Goal: Task Accomplishment & Management: Complete application form

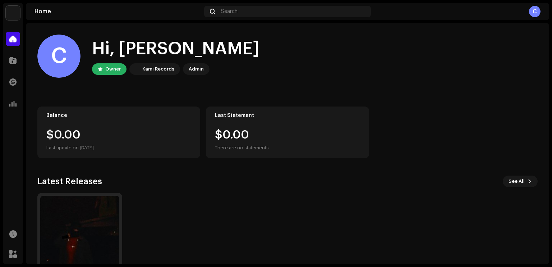
click at [113, 228] on img at bounding box center [79, 234] width 79 height 79
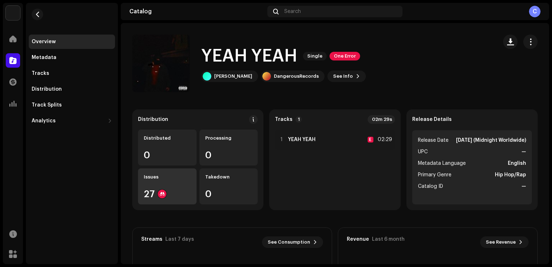
click at [184, 179] on div "Issues" at bounding box center [167, 177] width 47 height 6
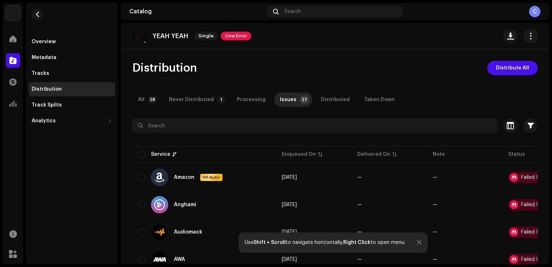
click at [237, 38] on span "One Error" at bounding box center [236, 36] width 31 height 9
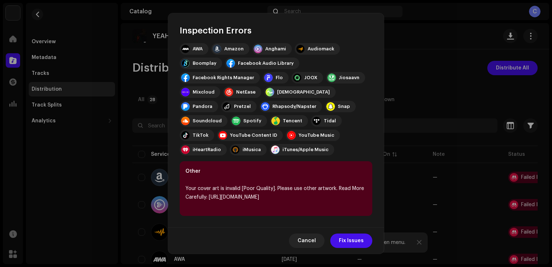
scroll to position [82, 0]
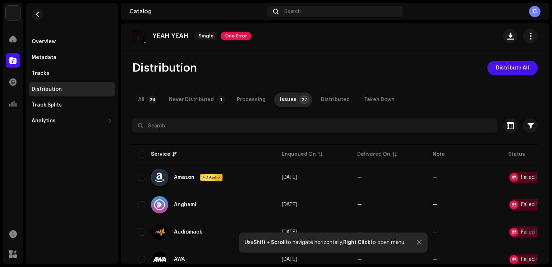
click at [429, 69] on div "Inspection Errors We found the errors below when inspecting your release. IMPOR…" at bounding box center [276, 133] width 552 height 267
click at [15, 43] on div at bounding box center [13, 39] width 14 height 14
click at [8, 36] on div at bounding box center [13, 39] width 14 height 14
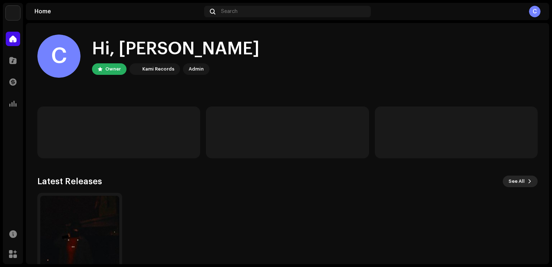
click at [513, 182] on span "See All" at bounding box center [516, 181] width 16 height 14
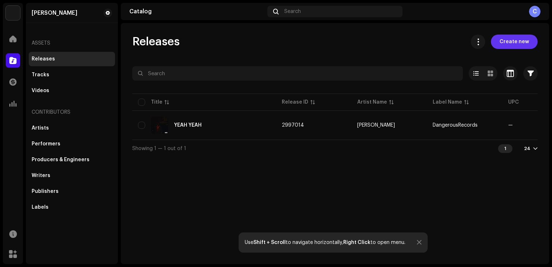
click at [514, 45] on span "Create new" at bounding box center [513, 41] width 29 height 14
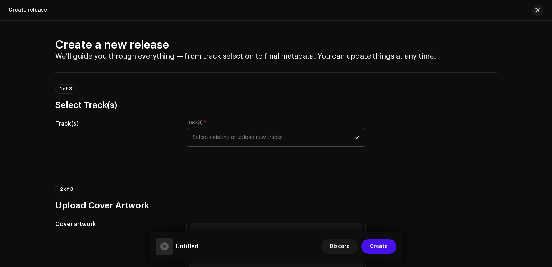
click at [277, 135] on span "Select existing or upload new tracks" at bounding box center [274, 137] width 162 height 18
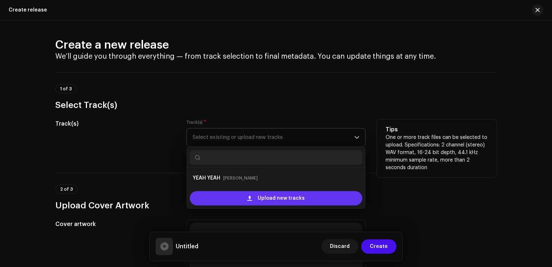
click at [255, 192] on div "Upload new tracks" at bounding box center [276, 198] width 172 height 14
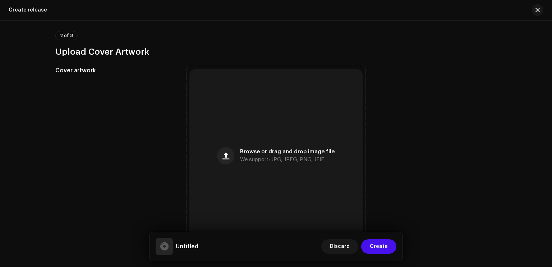
scroll to position [245, 0]
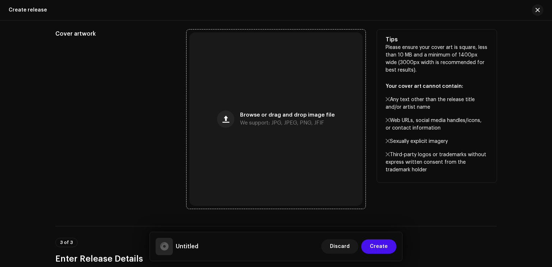
click at [248, 106] on div "Browse or drag and drop image file We support: JPG, JPEG, PNG, JFIF" at bounding box center [275, 118] width 173 height 173
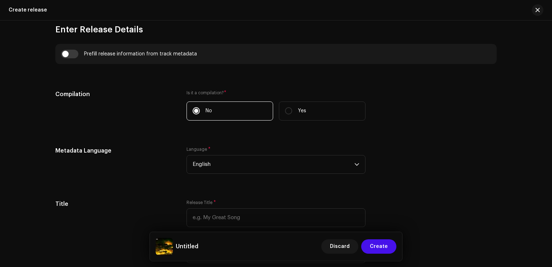
scroll to position [506, 0]
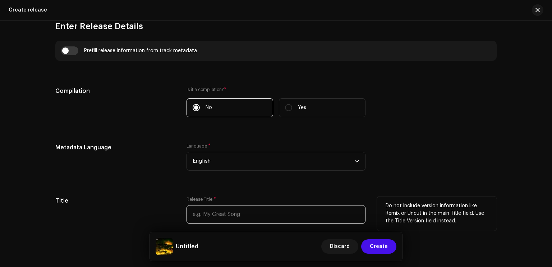
drag, startPoint x: 216, startPoint y: 208, endPoint x: 215, endPoint y: 213, distance: 5.1
click at [216, 211] on input "text" at bounding box center [275, 214] width 179 height 19
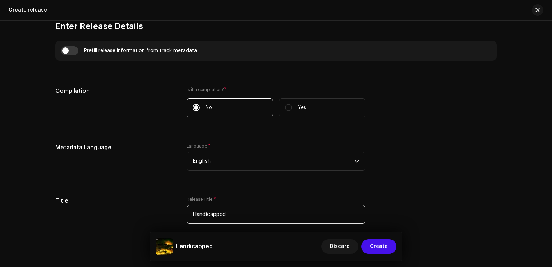
type input "Handicapped"
click at [428, 87] on div "Compilation Is it a compilation? * No Yes" at bounding box center [275, 106] width 441 height 39
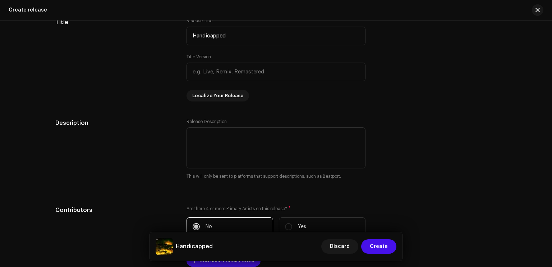
scroll to position [862, 0]
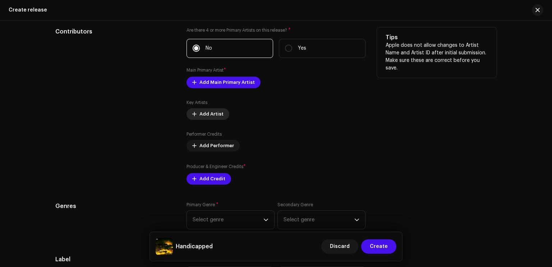
click at [201, 115] on span "Add Artist" at bounding box center [211, 114] width 24 height 14
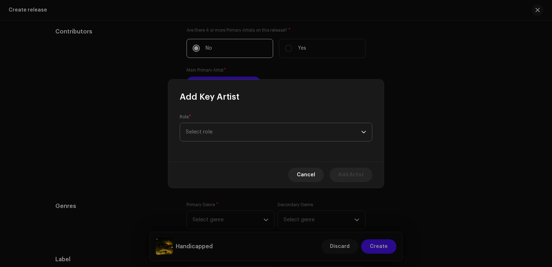
click at [197, 133] on span "Select role" at bounding box center [273, 132] width 175 height 18
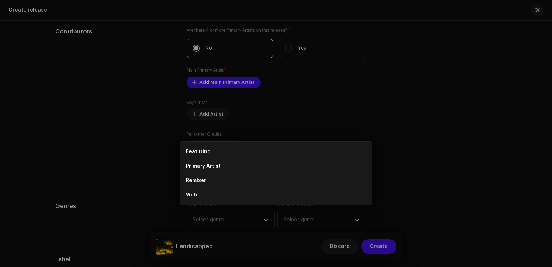
click at [131, 116] on div "Add Key Artist Role * Select role Cancel Add Artist" at bounding box center [276, 133] width 552 height 267
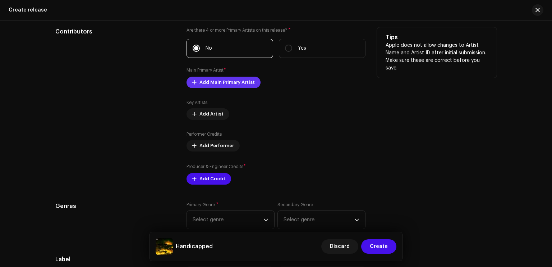
click at [205, 83] on span "Add Main Primary Artist" at bounding box center [226, 82] width 55 height 14
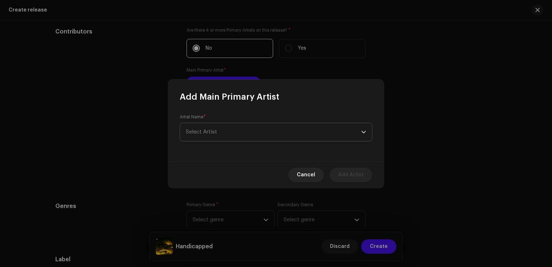
click at [207, 138] on span "Select Artist" at bounding box center [273, 132] width 175 height 18
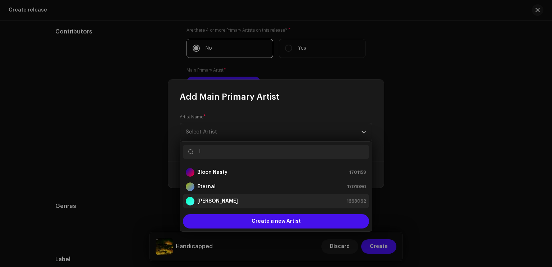
type input "l"
click at [218, 198] on strong "[PERSON_NAME]" at bounding box center [217, 200] width 41 height 7
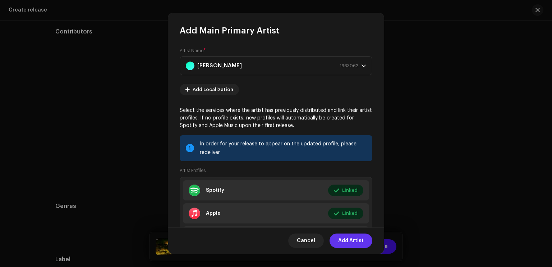
click at [350, 240] on span "Add Artist" at bounding box center [351, 240] width 26 height 14
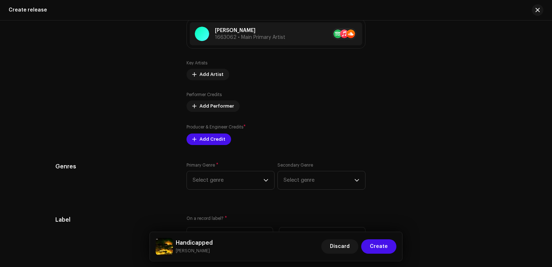
scroll to position [930, 0]
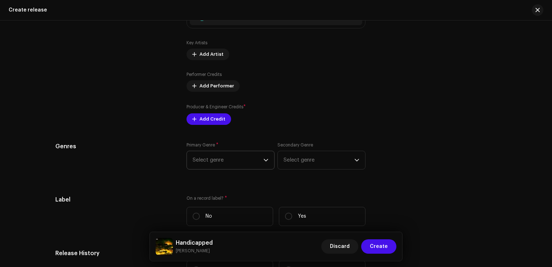
click at [226, 167] on span "Select genre" at bounding box center [228, 160] width 71 height 18
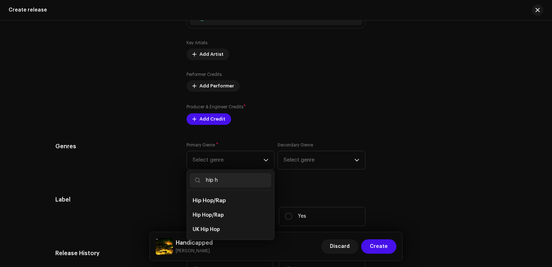
scroll to position [0, 0]
type input "hip ho"
click at [220, 214] on span "Hip Hop/Rap" at bounding box center [208, 214] width 31 height 7
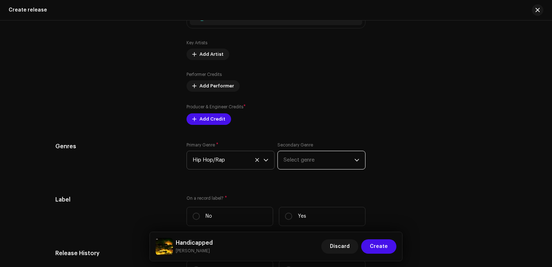
click at [294, 163] on span "Select genre" at bounding box center [318, 160] width 71 height 18
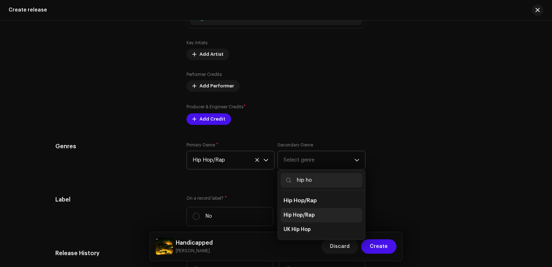
type input "hip ho"
click at [303, 217] on span "Hip Hop/Rap" at bounding box center [298, 214] width 31 height 7
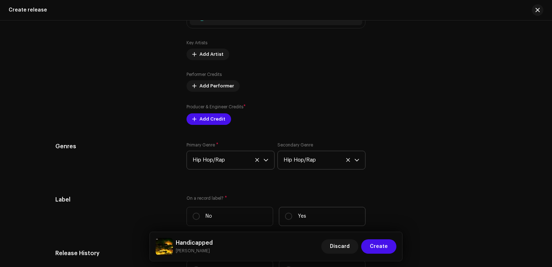
click at [296, 217] on label "Yes" at bounding box center [322, 216] width 87 height 19
click at [292, 217] on input "Yes" at bounding box center [288, 215] width 7 height 7
radio input "true"
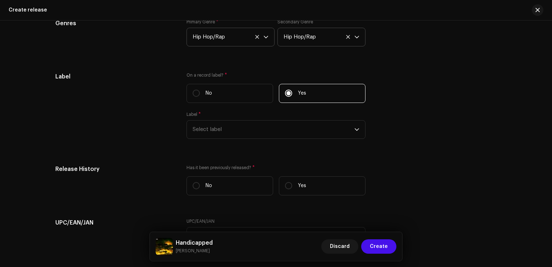
scroll to position [1068, 0]
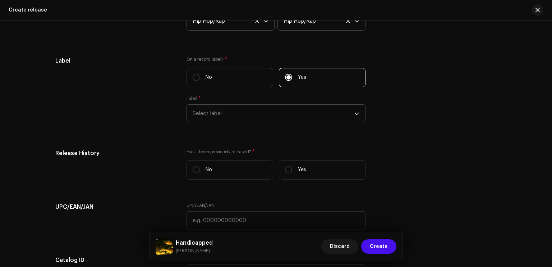
click at [241, 111] on span "Select label" at bounding box center [274, 114] width 162 height 18
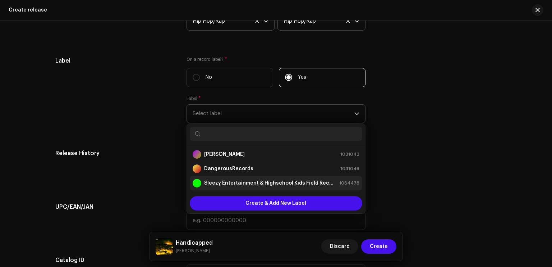
click at [241, 179] on li "Sleezy Entertainment & Highschool Kids Field Records 1064478" at bounding box center [276, 183] width 172 height 14
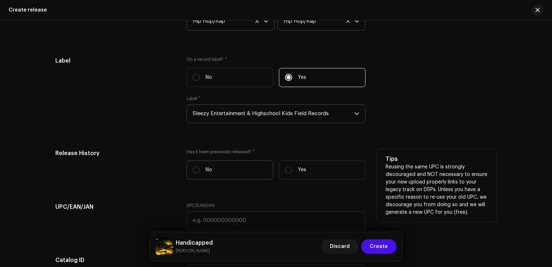
click at [240, 174] on label "No" at bounding box center [229, 169] width 87 height 19
click at [200, 173] on input "No" at bounding box center [196, 169] width 7 height 7
radio input "true"
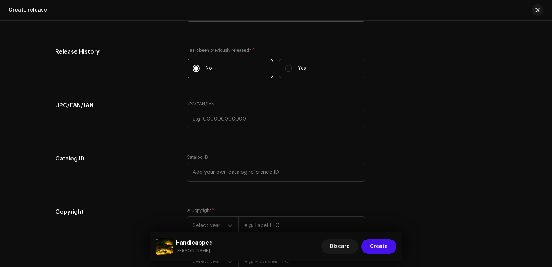
scroll to position [1186, 0]
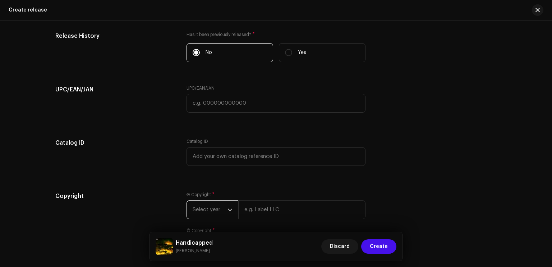
click at [213, 218] on span "Select year" at bounding box center [210, 209] width 35 height 18
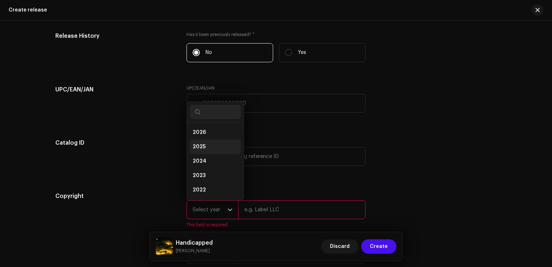
click at [205, 144] on li "2025" at bounding box center [215, 146] width 51 height 14
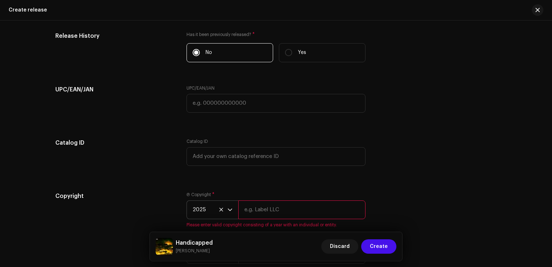
drag, startPoint x: 252, startPoint y: 216, endPoint x: 255, endPoint y: 205, distance: 11.3
click at [252, 216] on input "text" at bounding box center [301, 209] width 127 height 19
type input "Sleezy Entertainment & High School Kids Field Records"
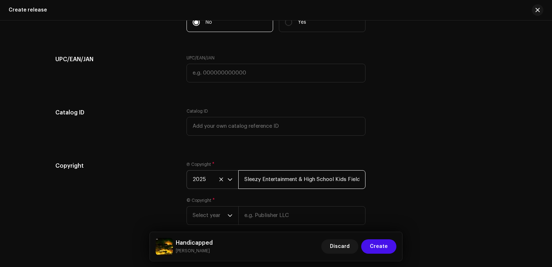
scroll to position [1224, 0]
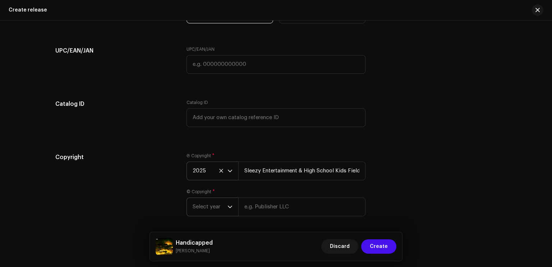
click at [219, 203] on span "Select year" at bounding box center [210, 207] width 35 height 18
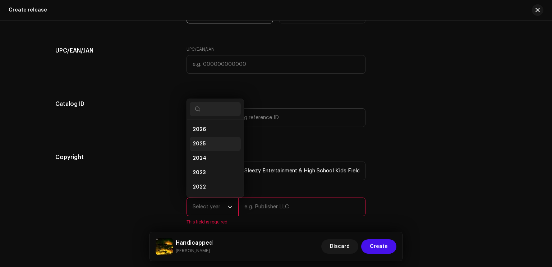
click at [222, 146] on li "2025" at bounding box center [215, 144] width 51 height 14
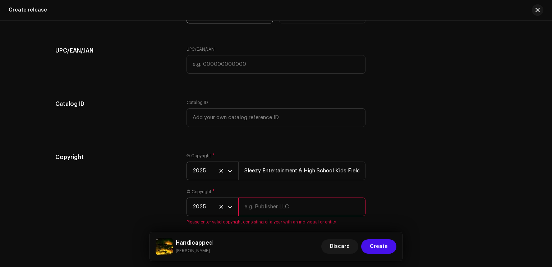
click at [253, 213] on input "text" at bounding box center [301, 206] width 127 height 19
type input "Sleezy Entertainment & High School Kids Field Records"
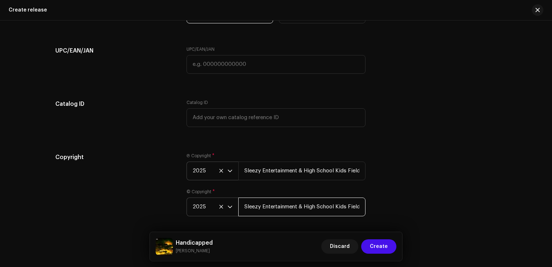
scroll to position [0, 0]
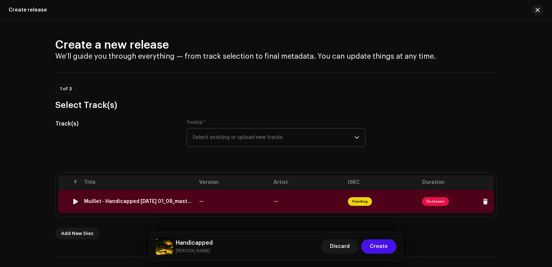
click at [324, 195] on td "—" at bounding box center [308, 201] width 74 height 23
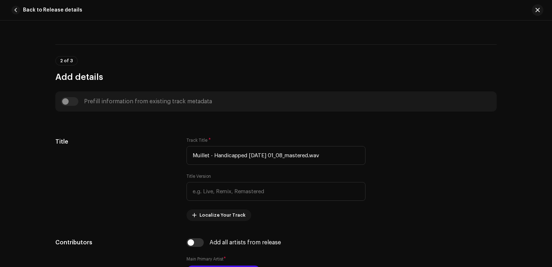
scroll to position [190, 0]
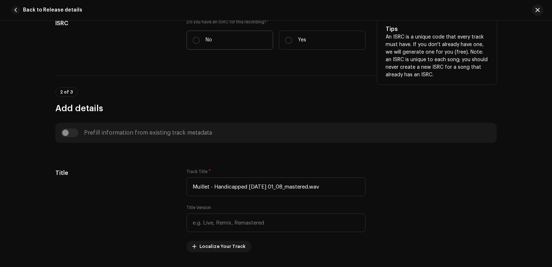
click at [258, 38] on label "No" at bounding box center [229, 40] width 87 height 19
click at [200, 38] on input "No" at bounding box center [196, 40] width 7 height 7
radio input "true"
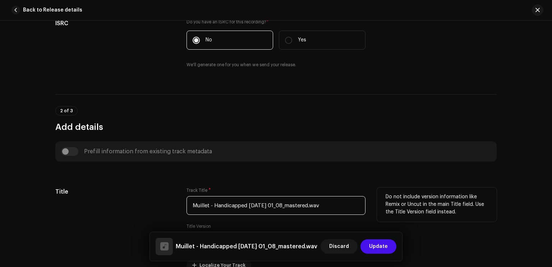
click at [257, 203] on input "Muillet - Handicapped [DATE] 01_08_mastered.wav" at bounding box center [275, 205] width 179 height 19
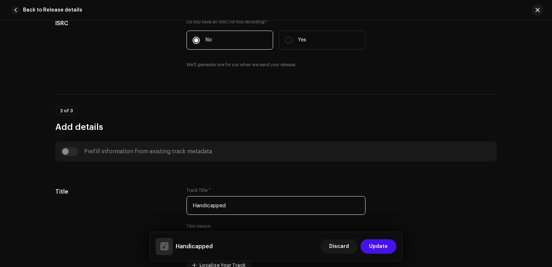
type input "Handicapped"
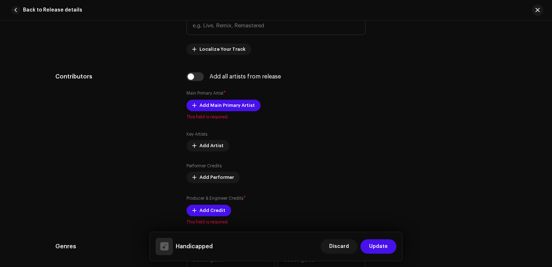
scroll to position [424, 0]
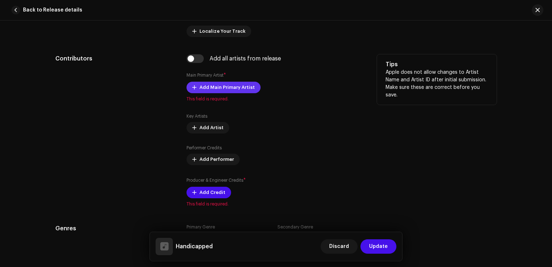
click at [228, 82] on span "Add Main Primary Artist" at bounding box center [226, 87] width 55 height 14
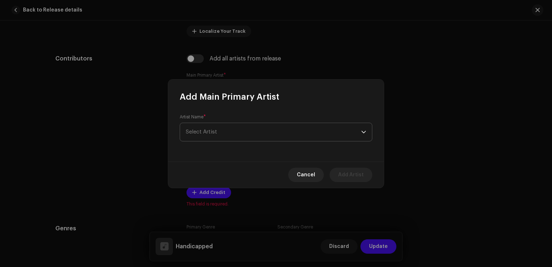
click at [225, 130] on span "Select Artist" at bounding box center [273, 132] width 175 height 18
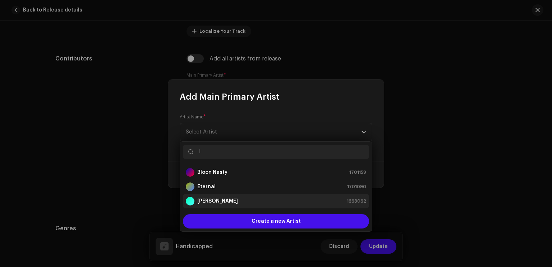
type input "l"
click at [221, 199] on div "[PERSON_NAME] 1663062" at bounding box center [276, 201] width 180 height 9
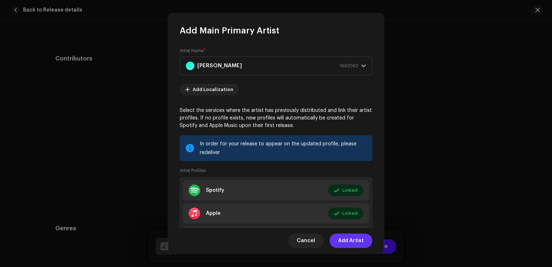
click at [343, 241] on span "Add Artist" at bounding box center [351, 240] width 26 height 14
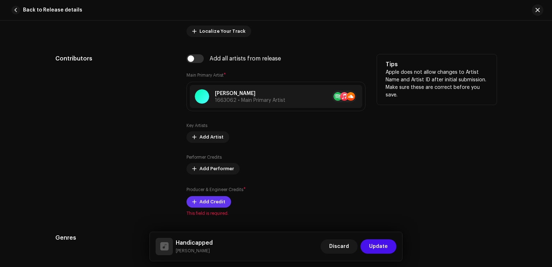
click at [217, 201] on span "Add Credit" at bounding box center [212, 201] width 26 height 14
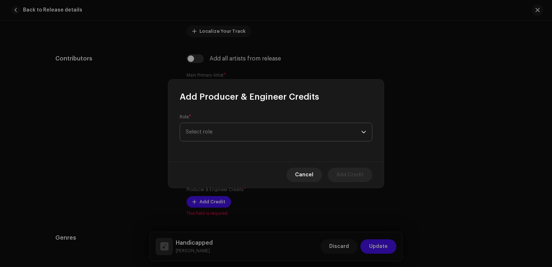
click at [226, 136] on span "Select role" at bounding box center [273, 132] width 175 height 18
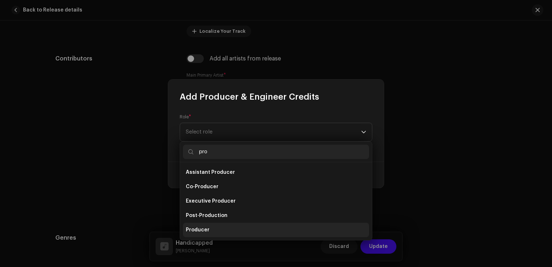
type input "pro"
click at [218, 231] on li "Producer" at bounding box center [276, 229] width 186 height 14
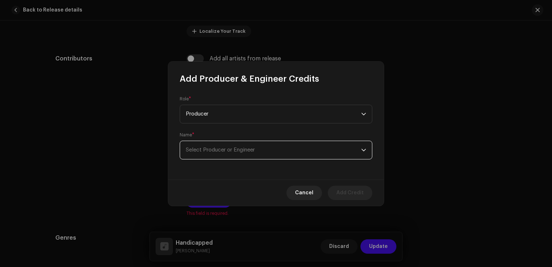
click at [234, 152] on span "Select Producer or Engineer" at bounding box center [220, 149] width 69 height 5
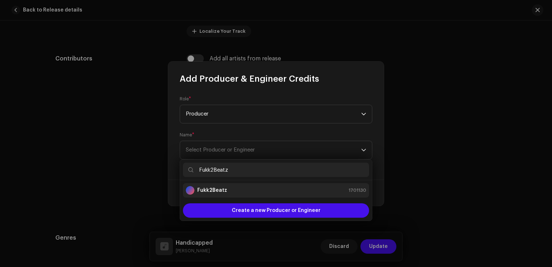
type input "Fukk2Beatz"
click at [230, 188] on div "Fukk2Beatz 1701130" at bounding box center [276, 190] width 180 height 9
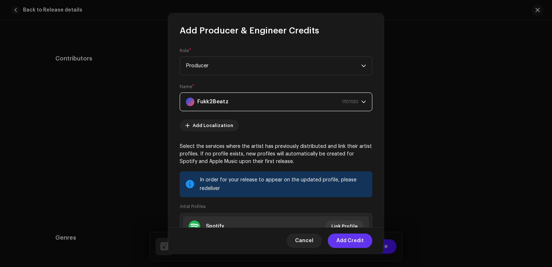
click at [347, 240] on span "Add Credit" at bounding box center [349, 240] width 27 height 14
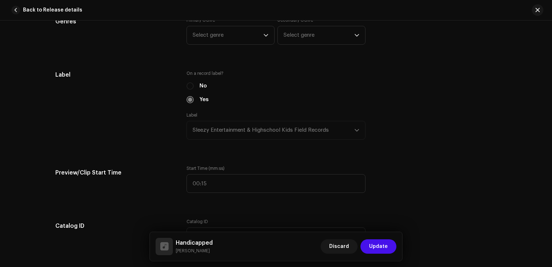
scroll to position [629, 0]
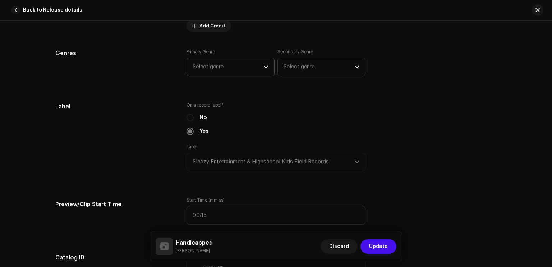
click at [224, 70] on span "Select genre" at bounding box center [228, 67] width 71 height 18
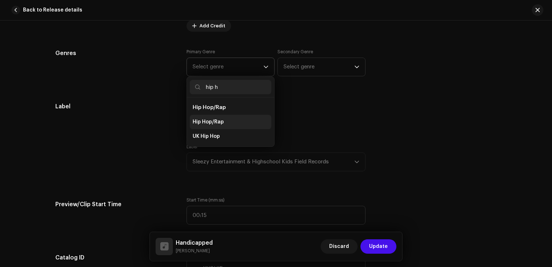
type input "hip h"
click at [223, 121] on li "Hip Hop/Rap" at bounding box center [231, 122] width 82 height 14
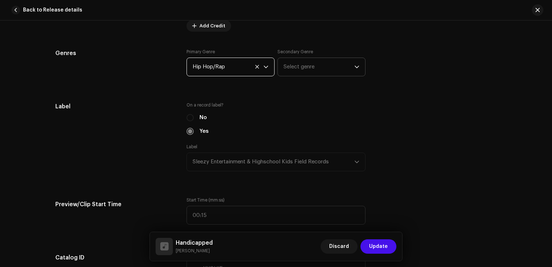
click at [290, 71] on span "Select genre" at bounding box center [318, 67] width 71 height 18
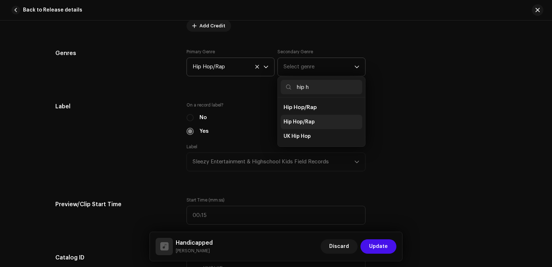
type input "hip h"
click at [300, 118] on span "Hip Hop/Rap" at bounding box center [298, 121] width 31 height 7
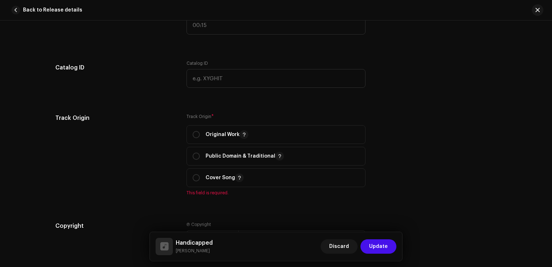
scroll to position [821, 0]
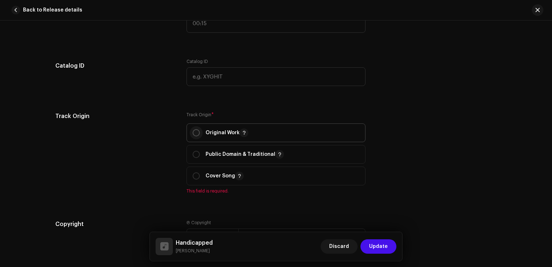
click at [193, 133] on input "radio" at bounding box center [196, 132] width 7 height 7
radio input "true"
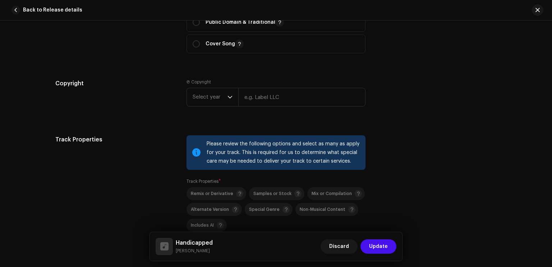
scroll to position [998, 0]
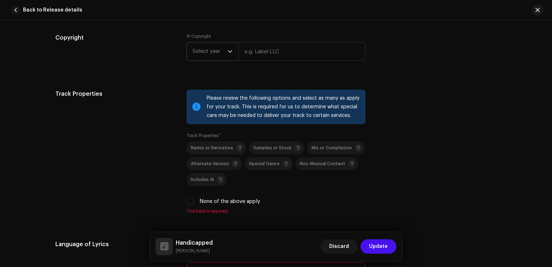
click at [220, 51] on span "Select year" at bounding box center [210, 51] width 35 height 18
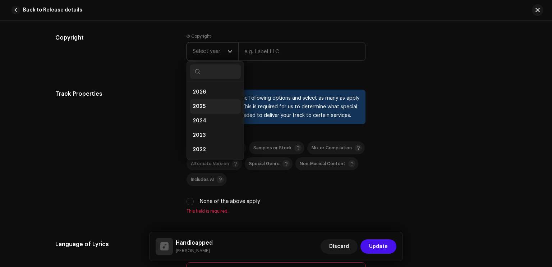
click at [218, 103] on li "2025" at bounding box center [215, 106] width 51 height 14
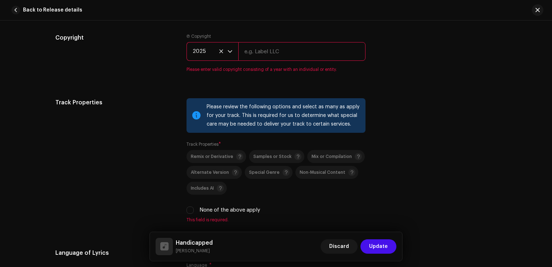
click at [247, 58] on input "text" at bounding box center [301, 51] width 127 height 19
type input "Sleezy Entertainment & High School Kids Field Records"
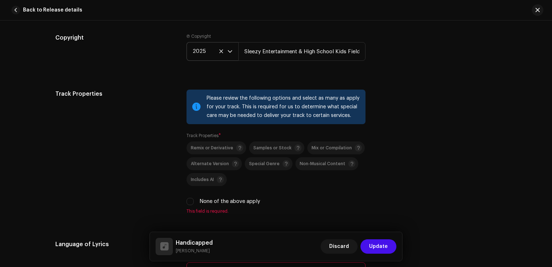
click at [214, 202] on label "None of the above apply" at bounding box center [229, 201] width 61 height 8
click at [194, 202] on input "None of the above apply" at bounding box center [189, 201] width 7 height 7
checkbox input "true"
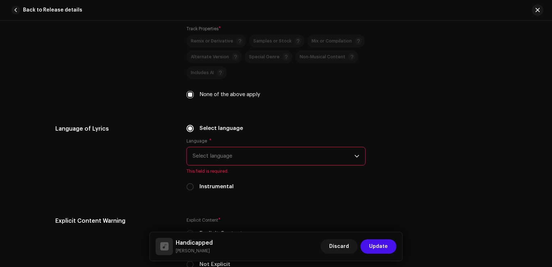
scroll to position [1159, 0]
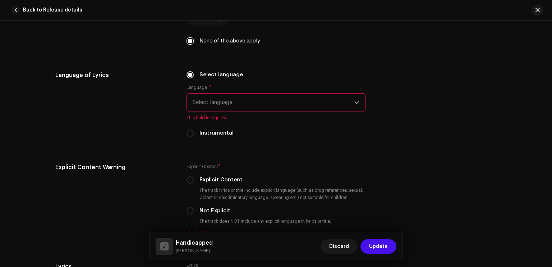
click at [277, 99] on span "Select language" at bounding box center [274, 102] width 162 height 18
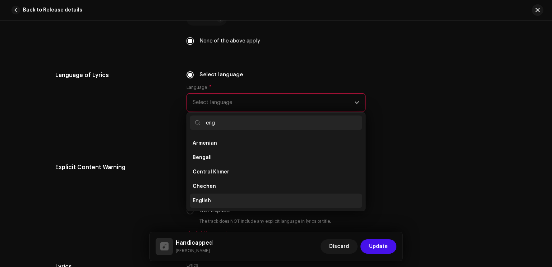
scroll to position [0, 0]
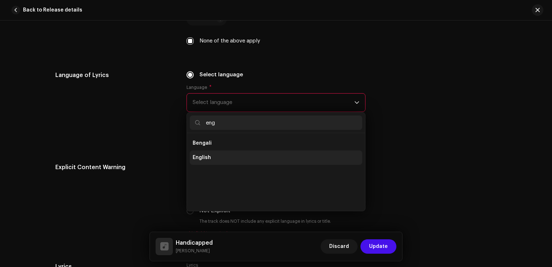
type input "eng"
click at [223, 156] on li "English" at bounding box center [276, 157] width 172 height 14
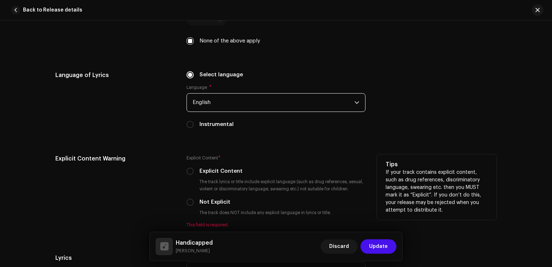
click at [221, 169] on label "Explicit Content" at bounding box center [220, 171] width 43 height 8
click at [194, 169] on input "Explicit Content" at bounding box center [189, 170] width 7 height 7
radio input "true"
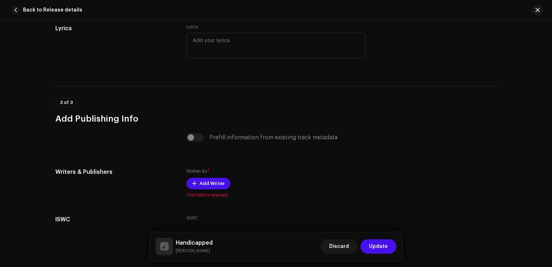
scroll to position [1430, 0]
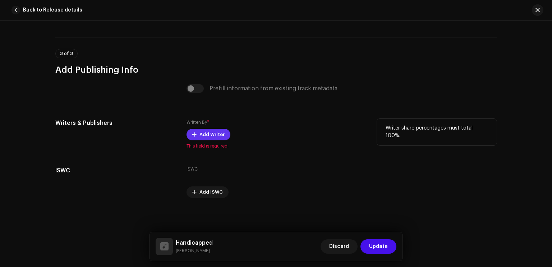
click at [199, 137] on span "Add Writer" at bounding box center [211, 134] width 25 height 14
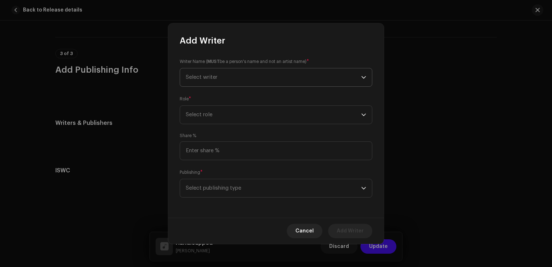
click at [241, 76] on span "Select writer" at bounding box center [273, 77] width 175 height 18
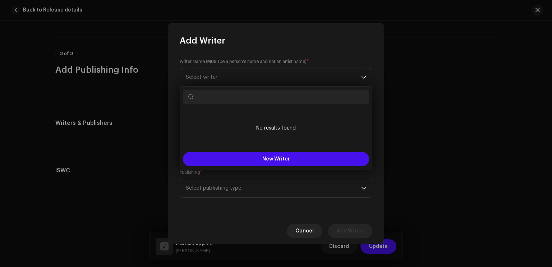
click at [210, 177] on div "Publishing * Select publishing type" at bounding box center [276, 182] width 193 height 29
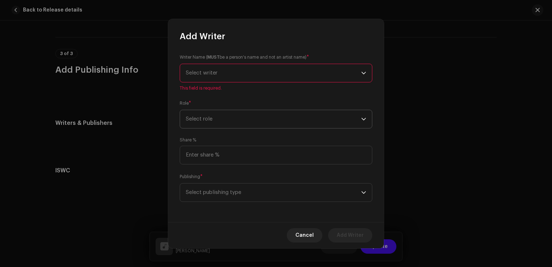
click at [208, 110] on p-select "Select role" at bounding box center [276, 119] width 193 height 19
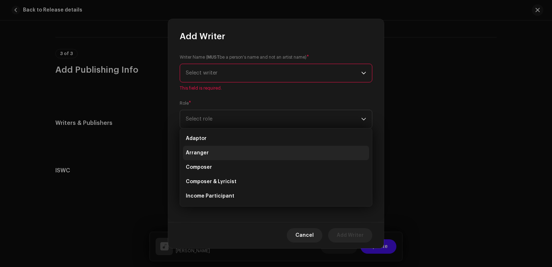
click at [211, 152] on li "Arranger" at bounding box center [276, 153] width 186 height 14
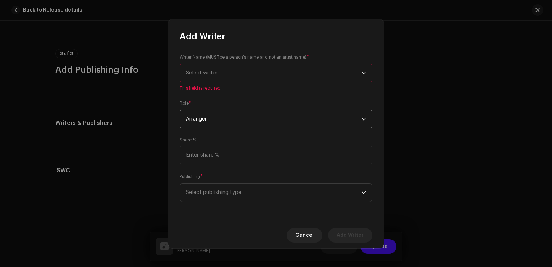
click at [228, 83] on div "Writer Name ( MUST be a person's name and not an artist name) * Select writer T…" at bounding box center [276, 72] width 193 height 37
click at [228, 80] on span "Select writer" at bounding box center [273, 73] width 175 height 18
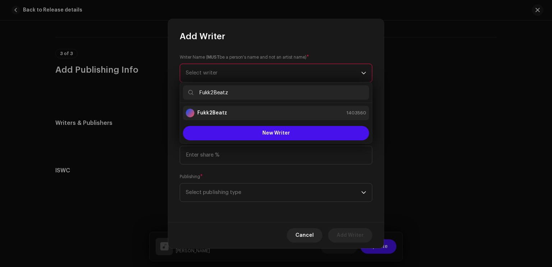
type input "Fukk2Beatz"
click at [232, 114] on div "Fukk2Beatz 1403560" at bounding box center [276, 112] width 180 height 9
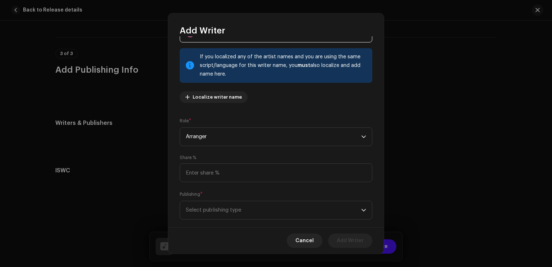
scroll to position [46, 0]
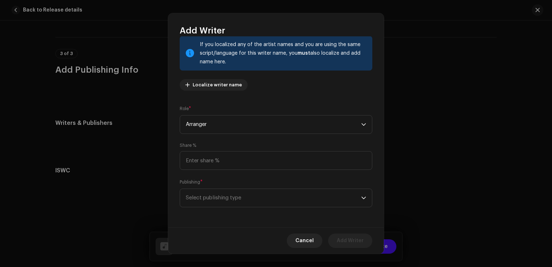
click at [228, 208] on div "Writer Name ( MUST be a person's name and not an artist name) * Fukk2Beatz 1403…" at bounding box center [276, 131] width 216 height 191
click at [227, 205] on span "Select publishing type" at bounding box center [273, 198] width 175 height 18
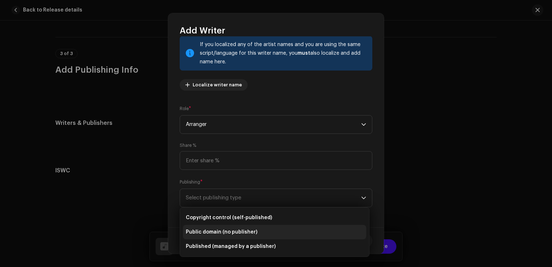
click at [227, 230] on span "Public domain (no publisher)" at bounding box center [221, 231] width 71 height 7
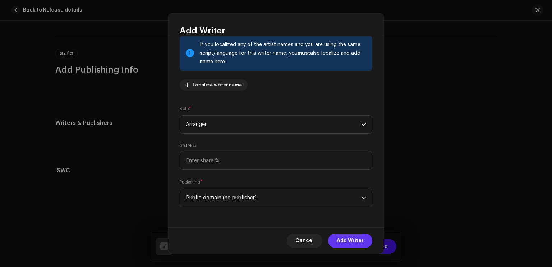
click at [352, 235] on span "Add Writer" at bounding box center [350, 240] width 27 height 14
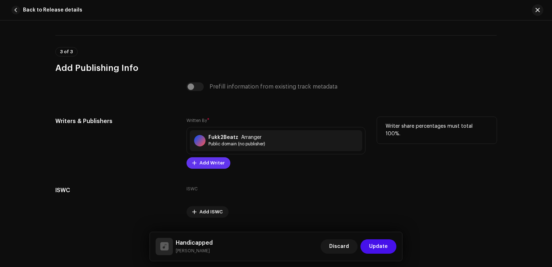
click at [216, 165] on span "Add Writer" at bounding box center [211, 163] width 25 height 14
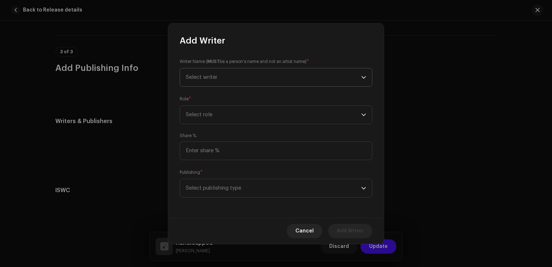
click at [226, 79] on span "Select writer" at bounding box center [273, 77] width 175 height 18
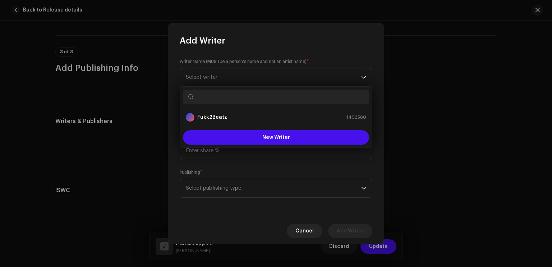
click at [230, 173] on div "Publishing * Select publishing type" at bounding box center [276, 182] width 193 height 29
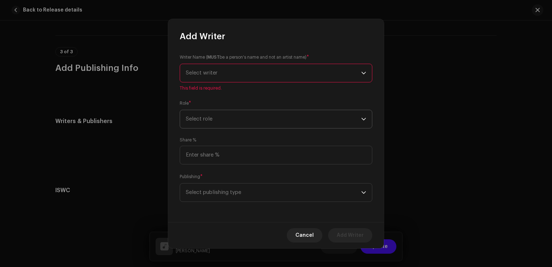
click at [230, 121] on span "Select role" at bounding box center [273, 119] width 175 height 18
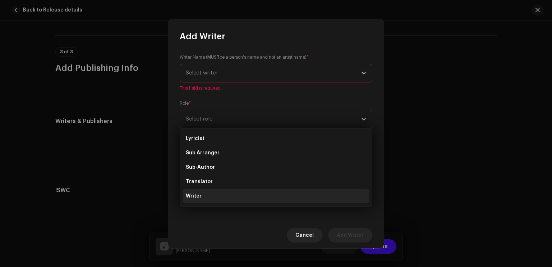
click at [214, 193] on li "Writer" at bounding box center [276, 196] width 186 height 14
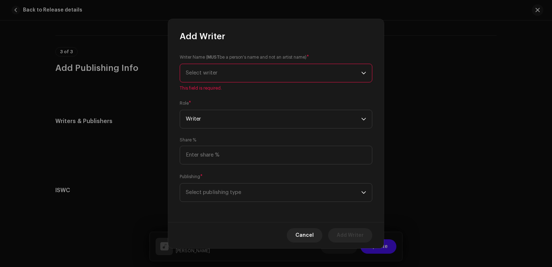
click at [237, 71] on span "Select writer" at bounding box center [273, 73] width 175 height 18
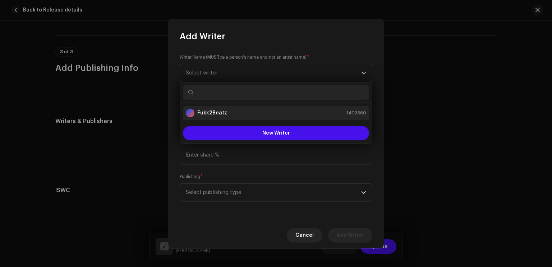
click at [216, 111] on strong "Fukk2Beatz" at bounding box center [212, 112] width 30 height 7
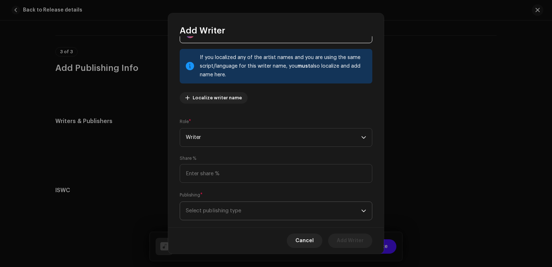
scroll to position [46, 0]
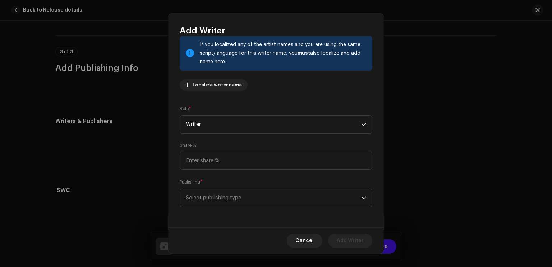
click at [218, 198] on span "Select publishing type" at bounding box center [273, 198] width 175 height 18
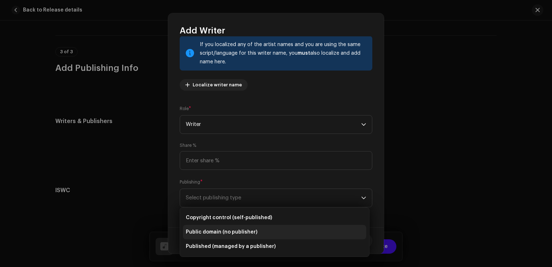
click at [213, 229] on span "Public domain (no publisher)" at bounding box center [221, 231] width 71 height 7
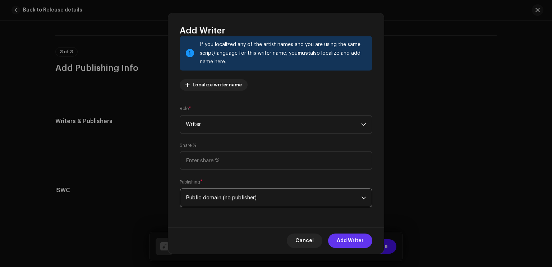
click at [357, 236] on span "Add Writer" at bounding box center [350, 240] width 27 height 14
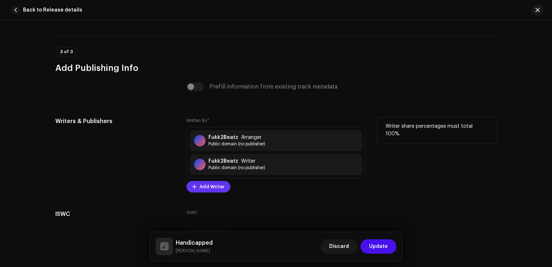
click at [214, 182] on span "Add Writer" at bounding box center [211, 186] width 25 height 14
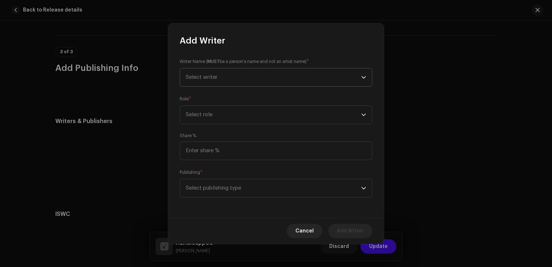
click at [216, 79] on span "Select writer" at bounding box center [273, 77] width 175 height 18
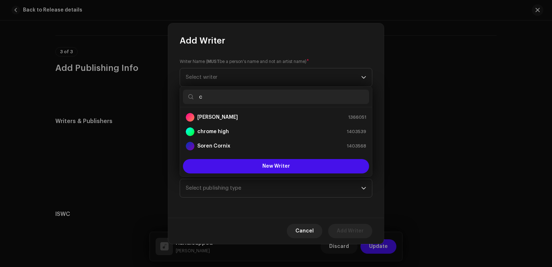
type input "c"
click at [222, 115] on strong "[PERSON_NAME]" at bounding box center [217, 117] width 41 height 7
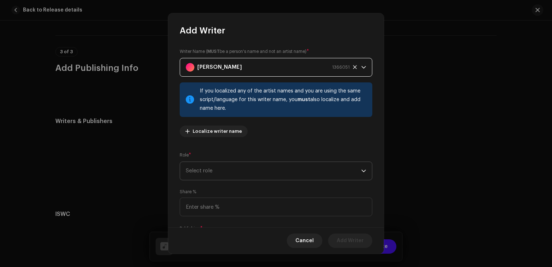
click at [219, 172] on span "Select role" at bounding box center [273, 171] width 175 height 18
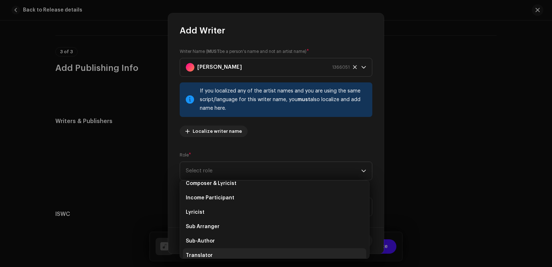
scroll to position [72, 0]
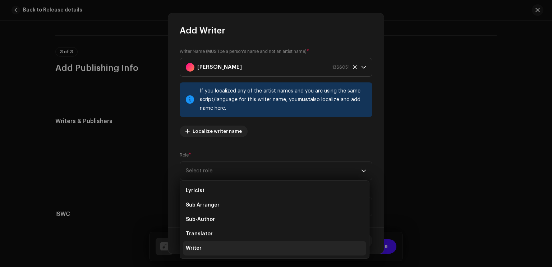
click at [216, 249] on li "Writer" at bounding box center [274, 248] width 183 height 14
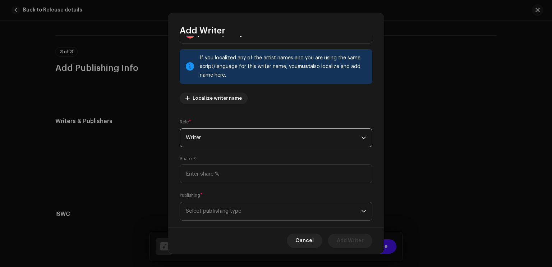
scroll to position [46, 0]
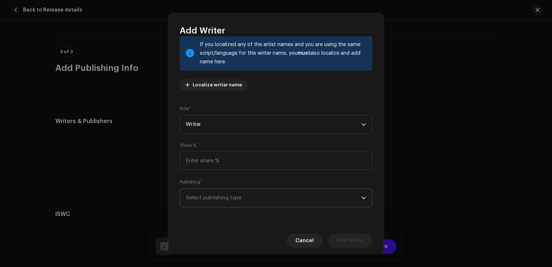
click at [224, 194] on span "Select publishing type" at bounding box center [273, 198] width 175 height 18
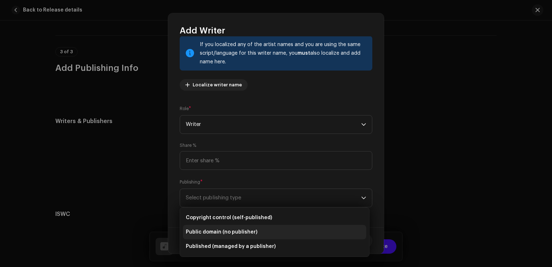
click at [224, 231] on span "Public domain (no publisher)" at bounding box center [221, 231] width 71 height 7
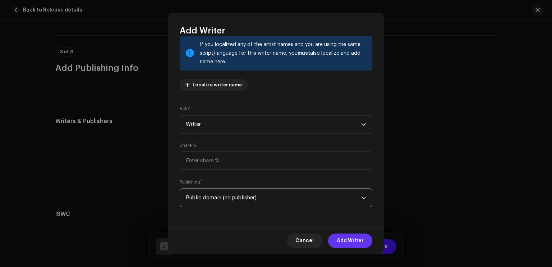
click at [355, 243] on span "Add Writer" at bounding box center [350, 240] width 27 height 14
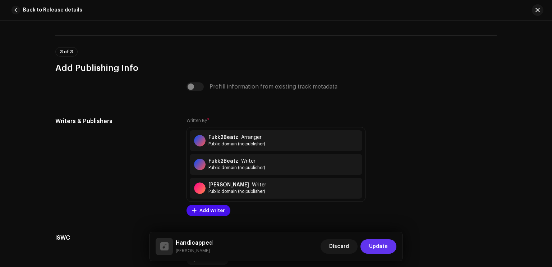
click at [381, 243] on span "Update" at bounding box center [378, 246] width 19 height 14
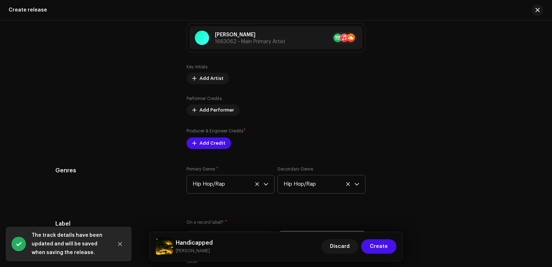
scroll to position [1254, 0]
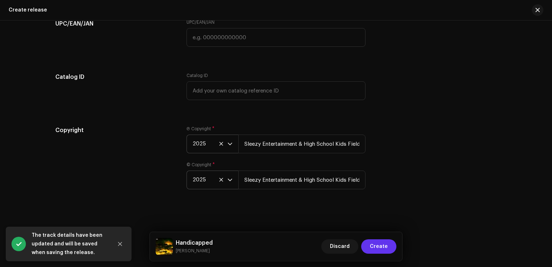
click at [382, 245] on span "Create" at bounding box center [379, 246] width 18 height 14
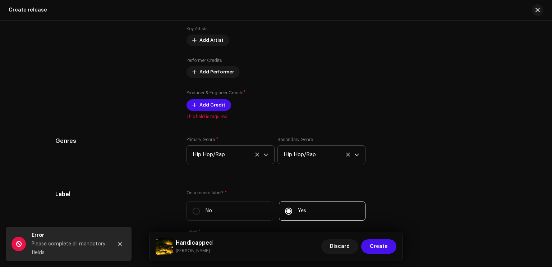
scroll to position [933, 0]
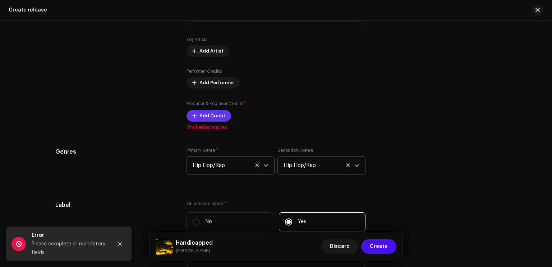
click at [215, 117] on span "Add Credit" at bounding box center [212, 115] width 26 height 14
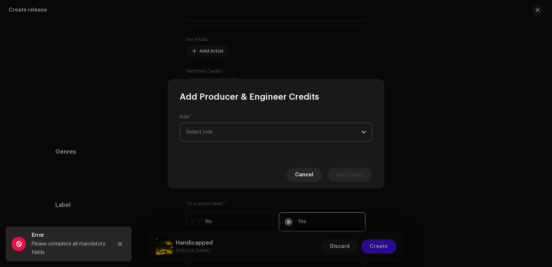
click at [219, 134] on span "Select role" at bounding box center [273, 132] width 175 height 18
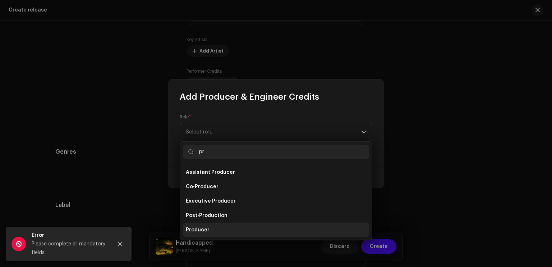
type input "pr"
click at [216, 230] on li "Producer" at bounding box center [276, 229] width 186 height 14
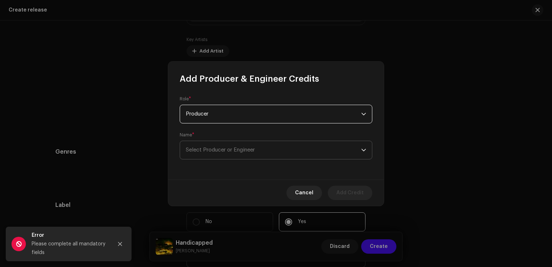
click at [225, 155] on span "Select Producer or Engineer" at bounding box center [273, 150] width 175 height 18
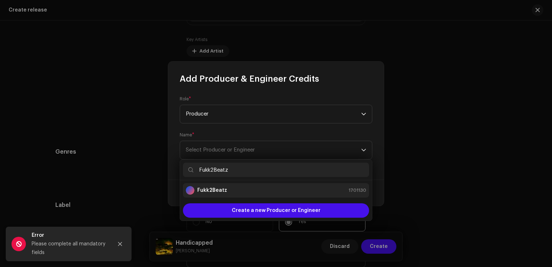
type input "Fukk2Beatz"
click at [218, 191] on strong "Fukk2Beatz" at bounding box center [212, 189] width 30 height 7
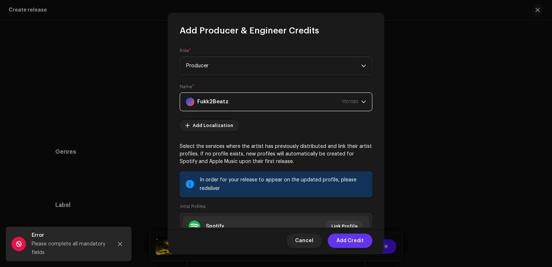
click at [348, 239] on span "Add Credit" at bounding box center [349, 240] width 27 height 14
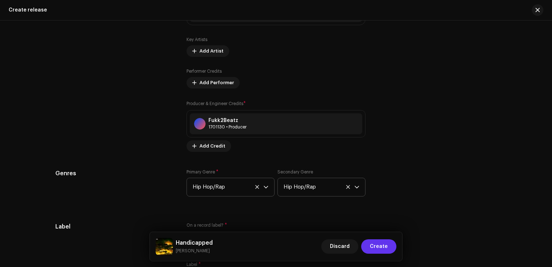
click at [385, 240] on span "Create" at bounding box center [379, 246] width 18 height 14
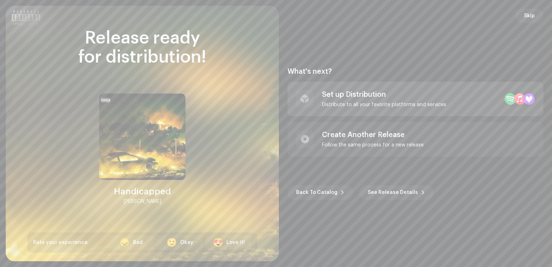
click at [395, 101] on div "Set up Distribution Distribute to all your favorite platforms and services" at bounding box center [384, 98] width 124 height 17
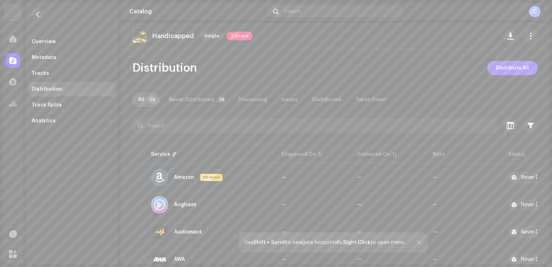
click at [496, 67] on span "Distribute All" at bounding box center [512, 68] width 33 height 14
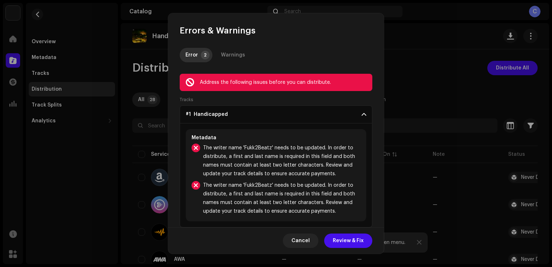
scroll to position [11, 0]
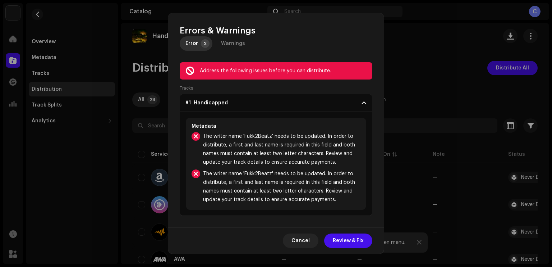
click at [294, 103] on p-accordion-header "#1 Handicapped" at bounding box center [276, 103] width 193 height 18
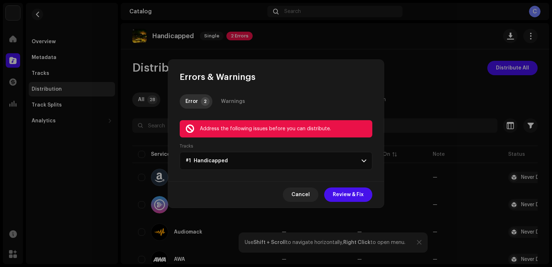
scroll to position [0, 0]
click at [338, 195] on span "Review & Fix" at bounding box center [348, 194] width 31 height 14
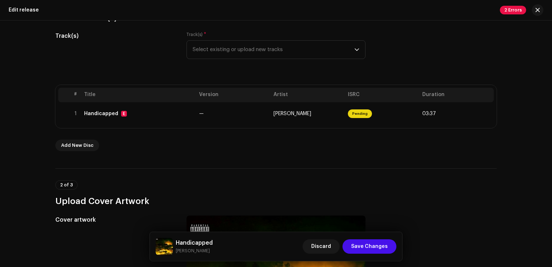
scroll to position [107, 0]
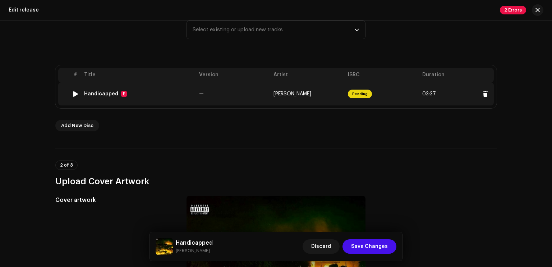
click at [332, 97] on td "[PERSON_NAME]" at bounding box center [308, 93] width 74 height 23
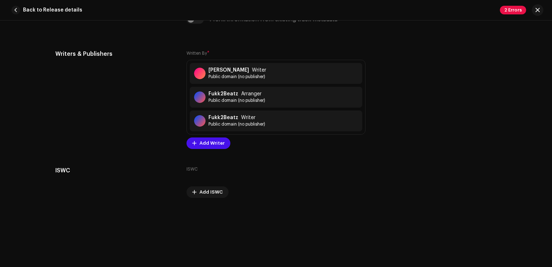
scroll to position [1495, 0]
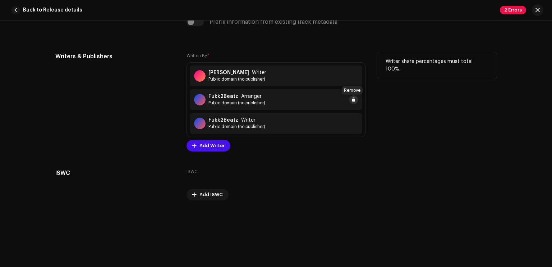
click at [352, 100] on span at bounding box center [353, 100] width 4 height 6
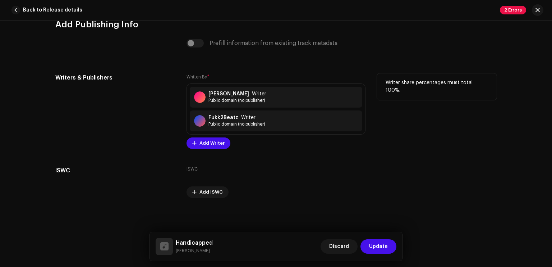
scroll to position [1475, 0]
click at [354, 120] on span at bounding box center [353, 121] width 4 height 6
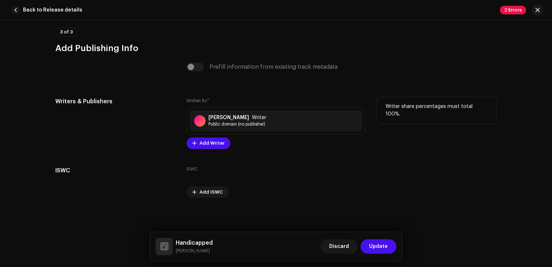
scroll to position [1451, 0]
click at [388, 243] on button "Update" at bounding box center [378, 246] width 36 height 14
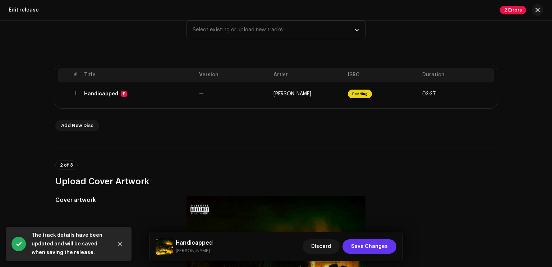
click at [386, 244] on span "Save Changes" at bounding box center [369, 246] width 37 height 14
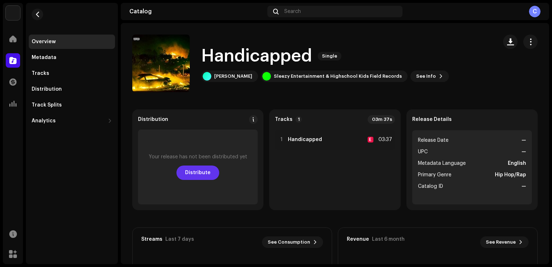
click at [203, 166] on span "Distribute" at bounding box center [198, 172] width 26 height 14
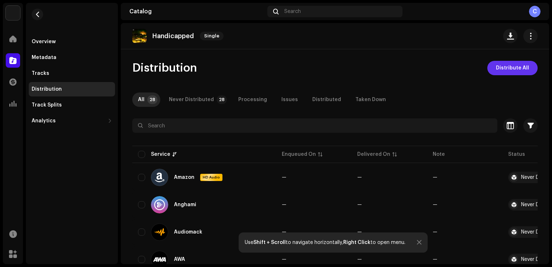
click at [514, 65] on span "Distribute All" at bounding box center [512, 68] width 33 height 14
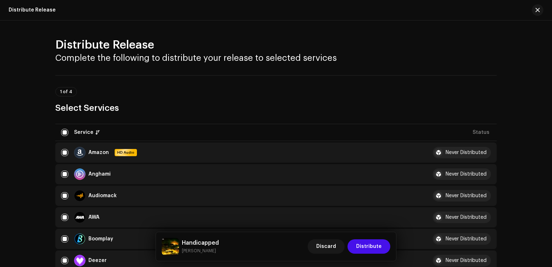
scroll to position [105, 0]
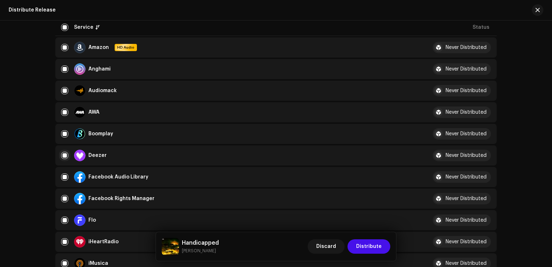
click at [64, 154] on input "checkbox" at bounding box center [64, 155] width 7 height 7
checkbox input "false"
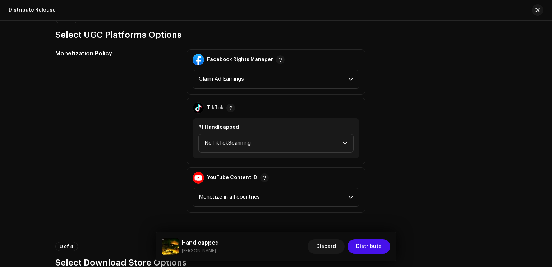
scroll to position [793, 0]
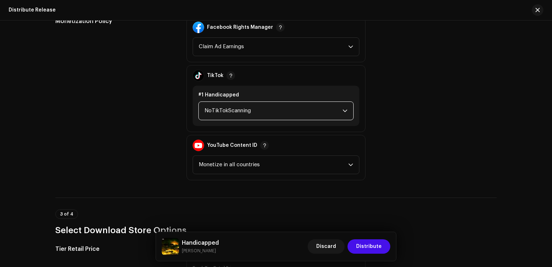
click at [296, 102] on span "NoTikTokScanning" at bounding box center [273, 111] width 138 height 18
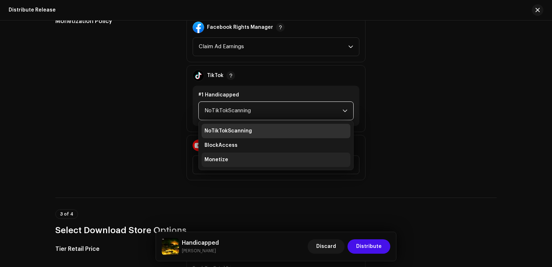
click at [230, 156] on li "Monetize" at bounding box center [276, 159] width 149 height 14
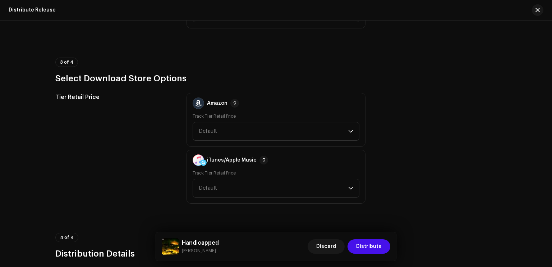
scroll to position [992, 0]
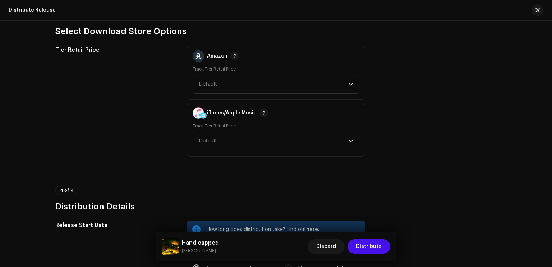
click at [333, 71] on div "Track Tier Retail Price Default" at bounding box center [276, 79] width 167 height 27
click at [335, 83] on span "Default" at bounding box center [273, 84] width 149 height 18
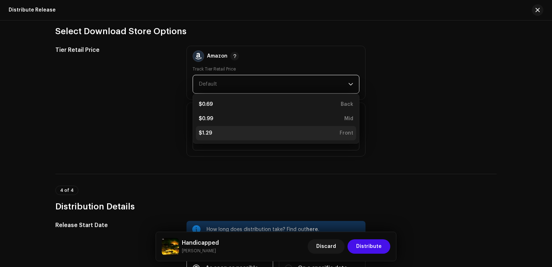
click at [218, 134] on div "$1.29 Front" at bounding box center [276, 132] width 154 height 7
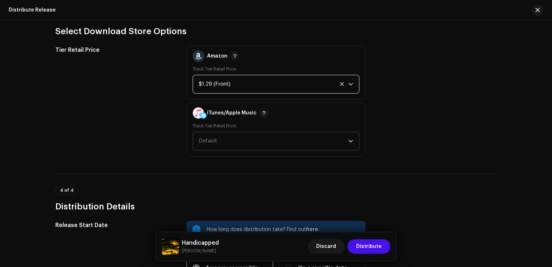
click at [221, 135] on span "Default" at bounding box center [273, 141] width 149 height 18
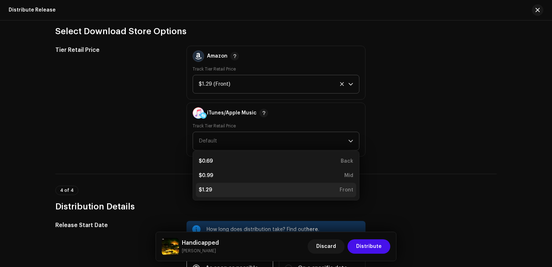
click at [223, 184] on li "$1.29 Front" at bounding box center [276, 190] width 160 height 14
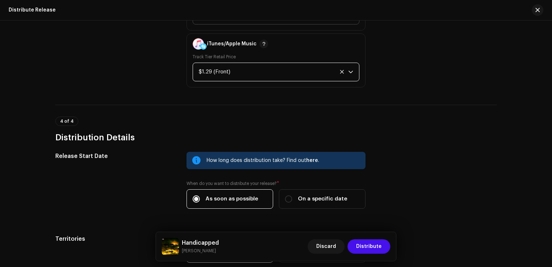
scroll to position [1134, 0]
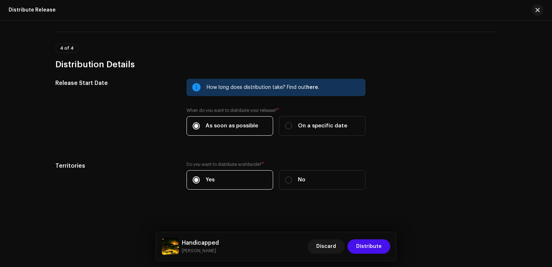
click at [371, 255] on div "Handicapped Lil Muillet Discard Distribute" at bounding box center [276, 246] width 240 height 29
click at [371, 251] on span "Distribute" at bounding box center [369, 246] width 26 height 14
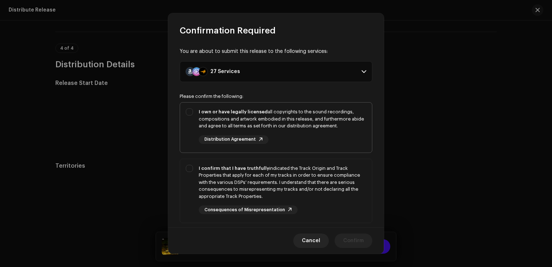
click at [209, 119] on div "I own or have legally licensed all copyrights to the sound recordings, composit…" at bounding box center [282, 118] width 167 height 21
checkbox input "true"
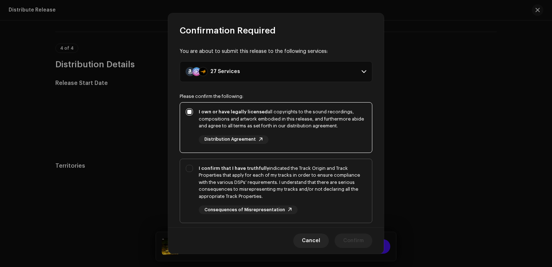
click at [203, 174] on div "I confirm that I have truthfully indicated the Track Origin and Track Propertie…" at bounding box center [282, 182] width 167 height 35
checkbox input "true"
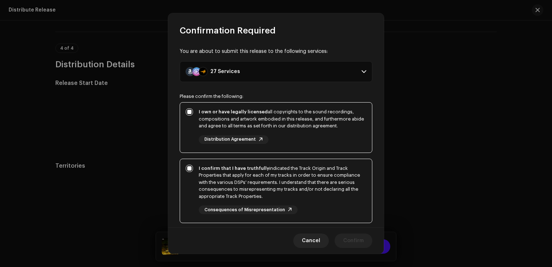
scroll to position [119, 0]
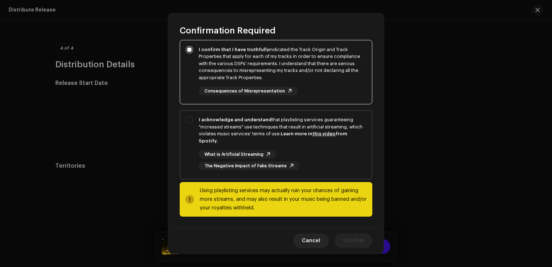
click at [223, 124] on div "I acknowledge and understand that playlisting services guaranteeing "increased …" at bounding box center [282, 130] width 167 height 28
checkbox input "true"
click at [349, 242] on span "Confirm" at bounding box center [353, 240] width 20 height 14
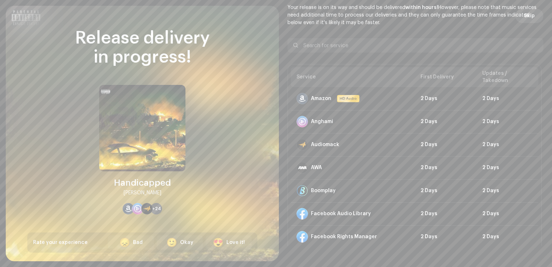
click at [532, 18] on button "Skip" at bounding box center [529, 16] width 28 height 14
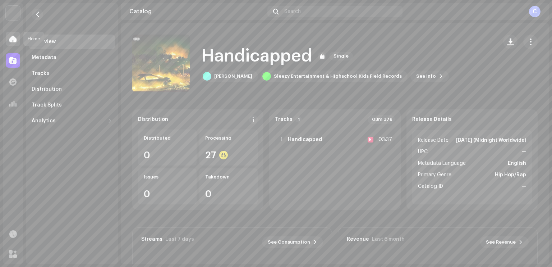
click at [14, 36] on span at bounding box center [12, 39] width 7 height 6
